Goal: Transaction & Acquisition: Subscribe to service/newsletter

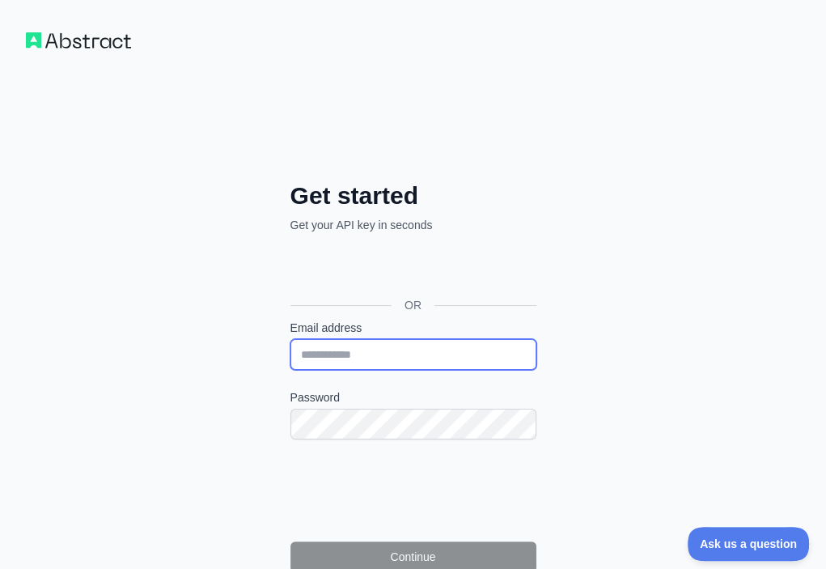
click at [291, 339] on input "Email address" at bounding box center [414, 354] width 246 height 31
paste input "**********"
type input "**********"
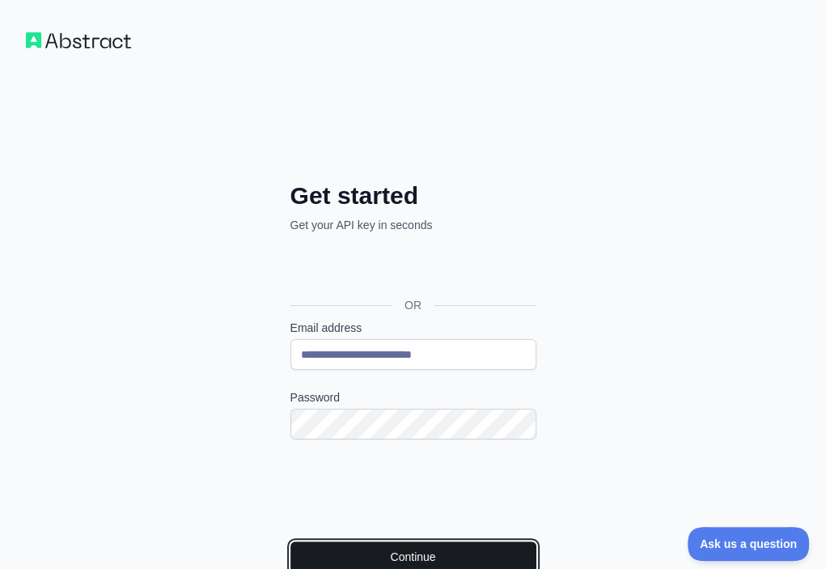
click at [299, 541] on button "Continue" at bounding box center [414, 556] width 246 height 31
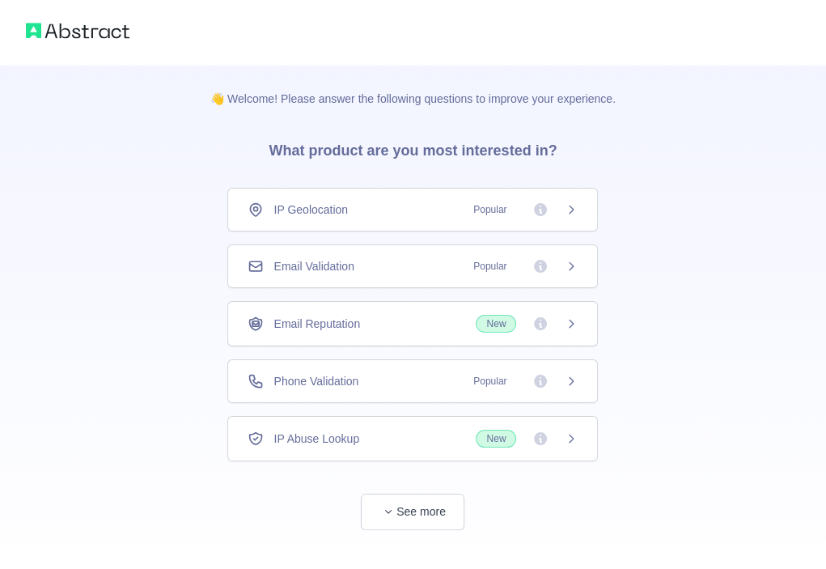
click at [440, 258] on div "Email Validation Popular" at bounding box center [413, 266] width 330 height 16
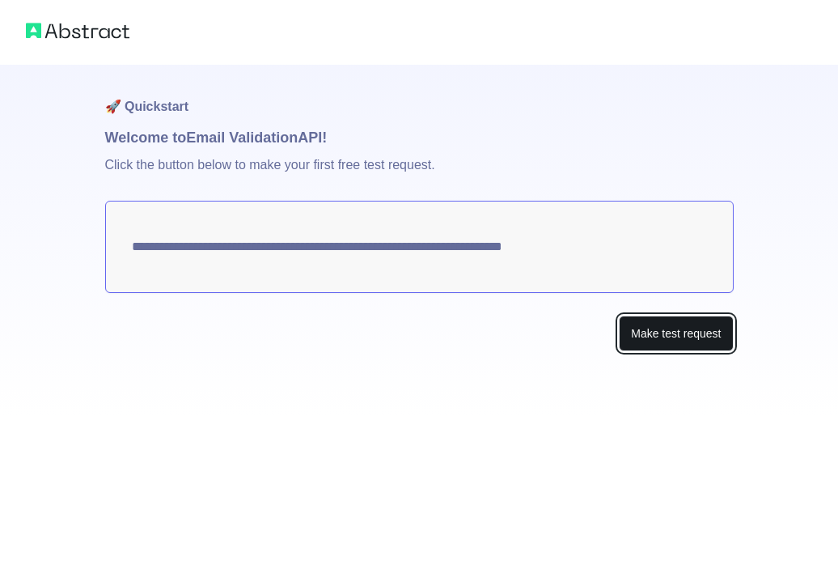
click at [664, 337] on button "Make test request" at bounding box center [676, 334] width 114 height 36
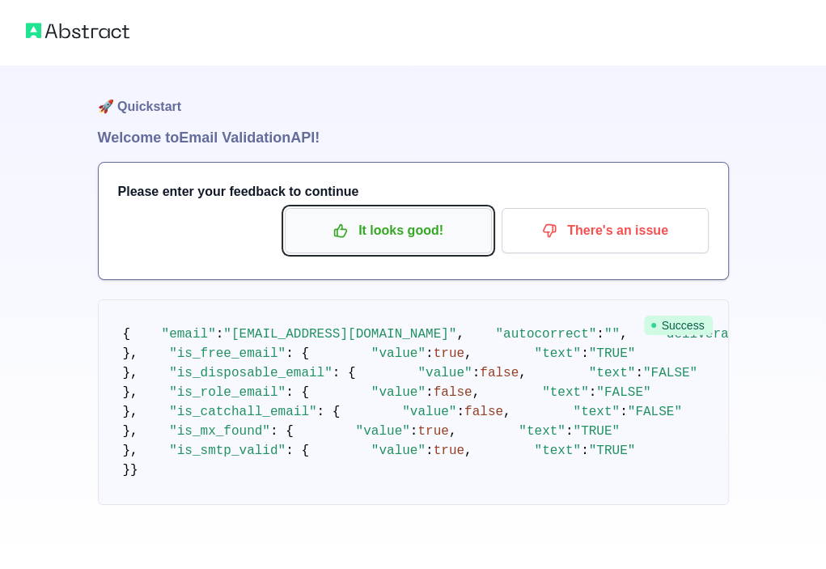
click at [359, 235] on p "It looks good!" at bounding box center [388, 231] width 183 height 28
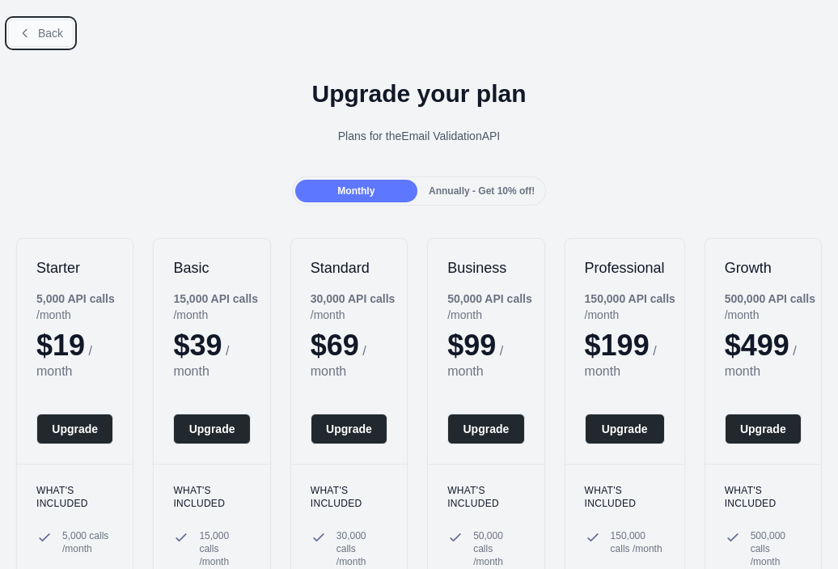
click at [61, 36] on span "Back" at bounding box center [50, 33] width 25 height 13
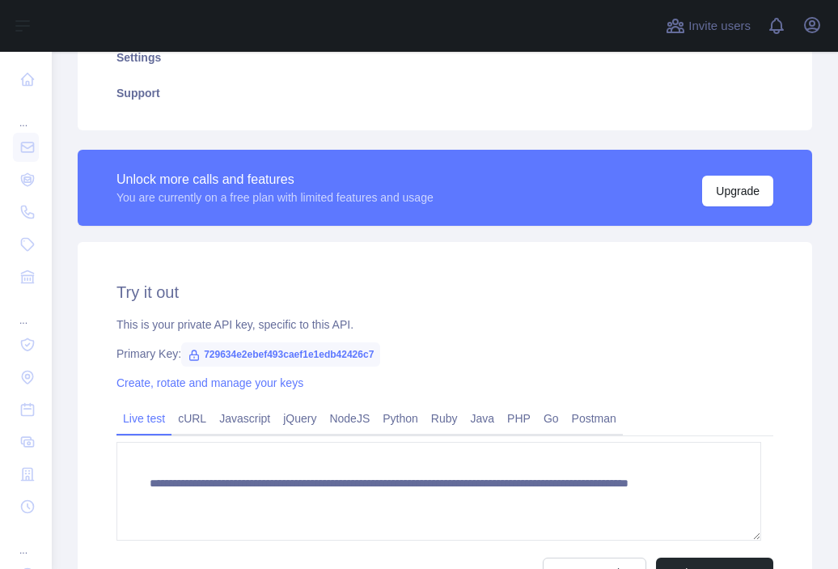
scroll to position [405, 0]
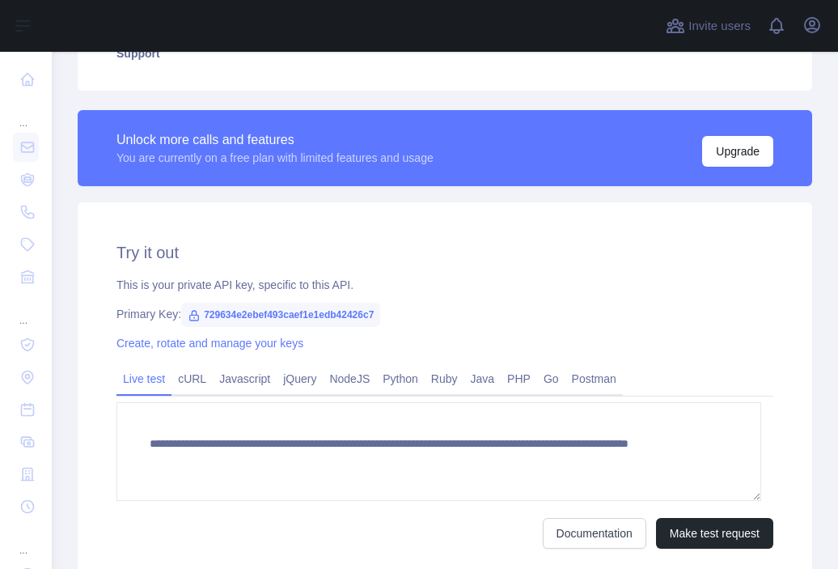
click at [303, 308] on span "729634e2ebef493caef1e1edb42426c7" at bounding box center [280, 315] width 199 height 24
copy span "729634e2ebef493caef1e1edb42426c7"
